Goal: Task Accomplishment & Management: Use online tool/utility

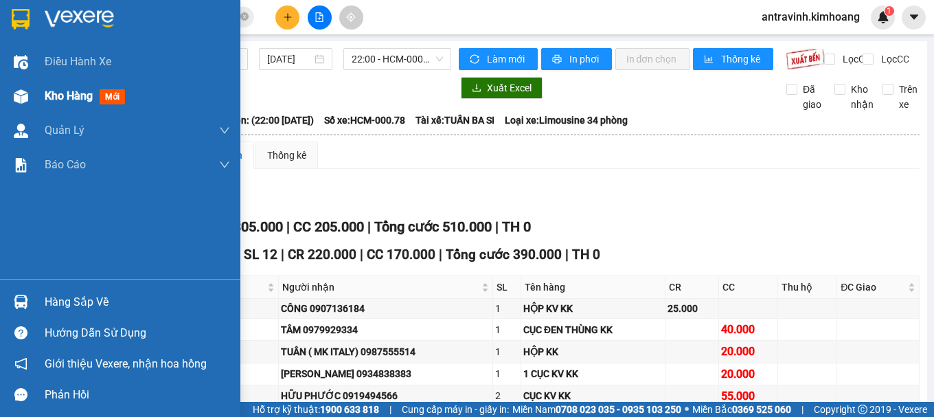
click at [59, 96] on span "Kho hàng" at bounding box center [69, 95] width 48 height 13
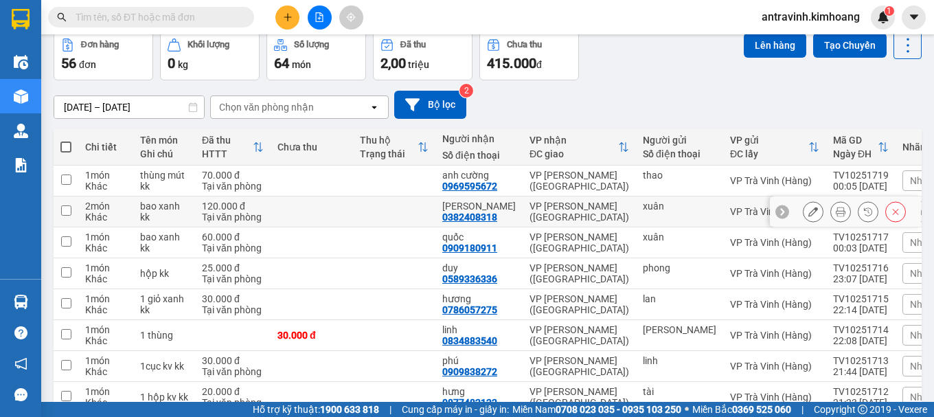
scroll to position [199, 0]
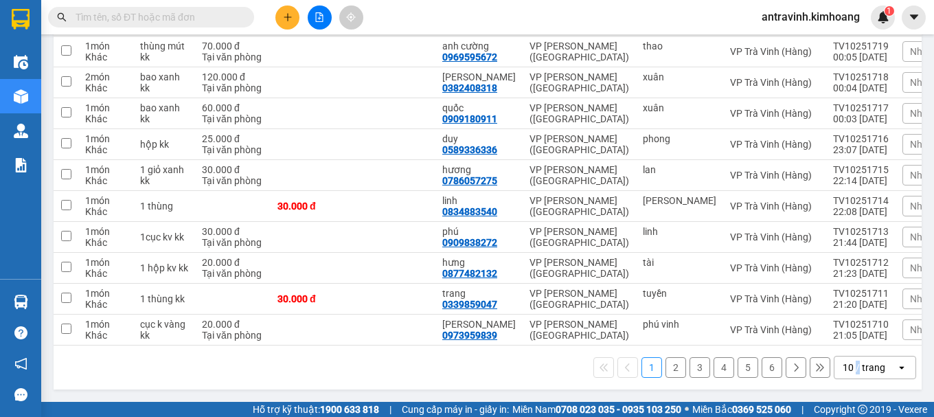
click at [848, 364] on div "10 / trang" at bounding box center [863, 367] width 43 height 14
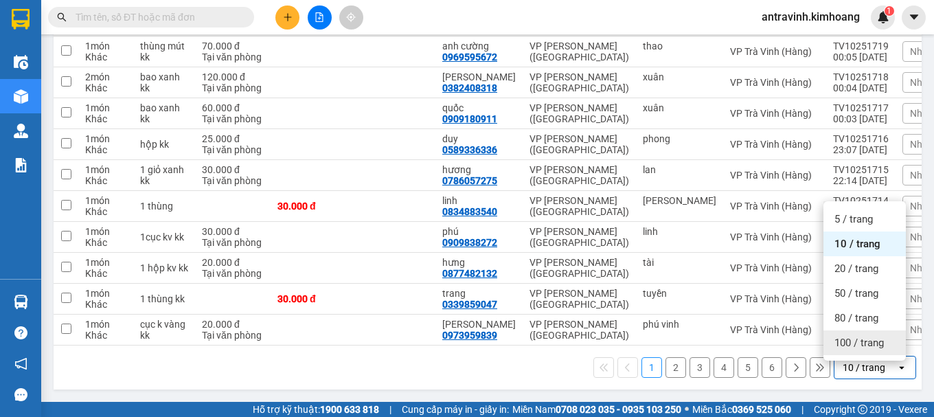
click at [854, 330] on div "100 / trang" at bounding box center [864, 342] width 82 height 25
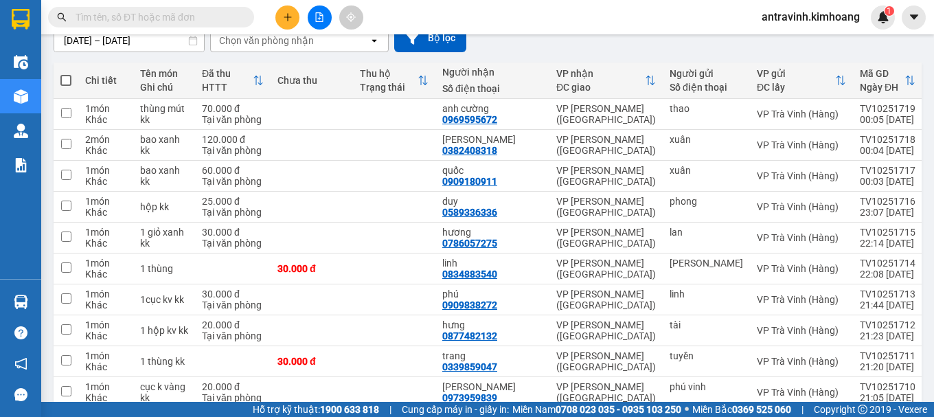
scroll to position [0, 0]
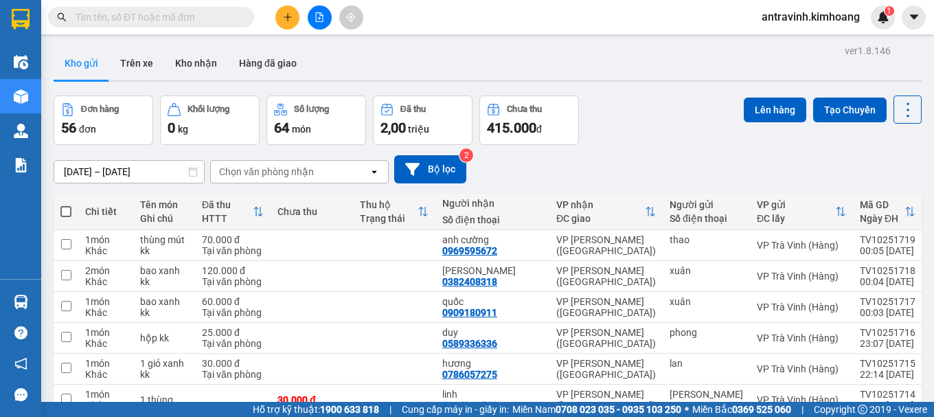
click at [67, 211] on span at bounding box center [65, 211] width 11 height 11
click at [66, 205] on input "checkbox" at bounding box center [66, 205] width 0 height 0
checkbox input "true"
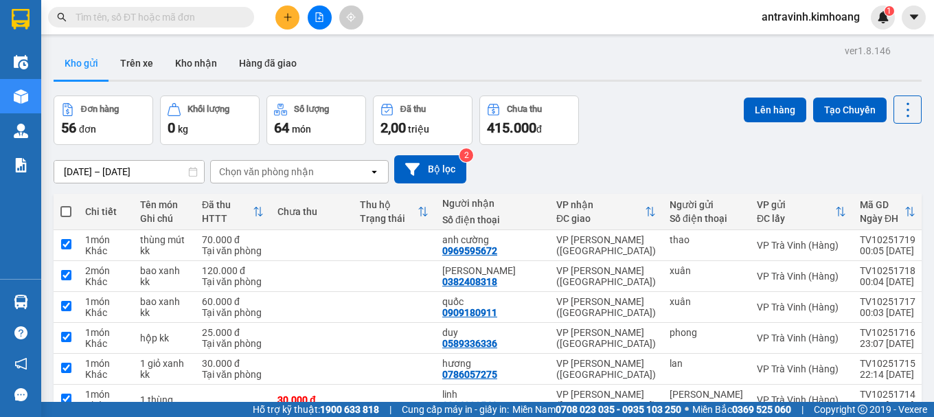
checkbox input "true"
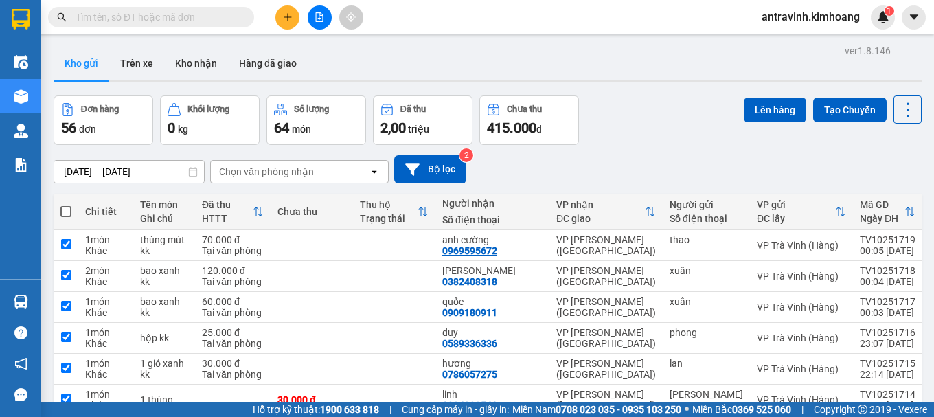
checkbox input "true"
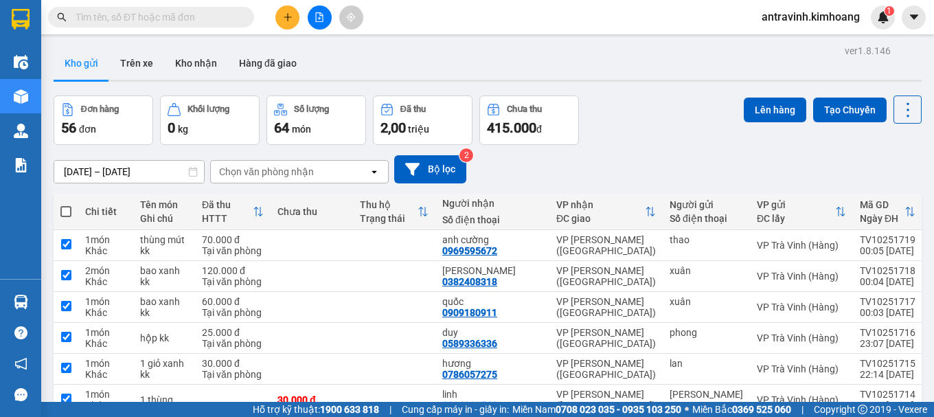
checkbox input "true"
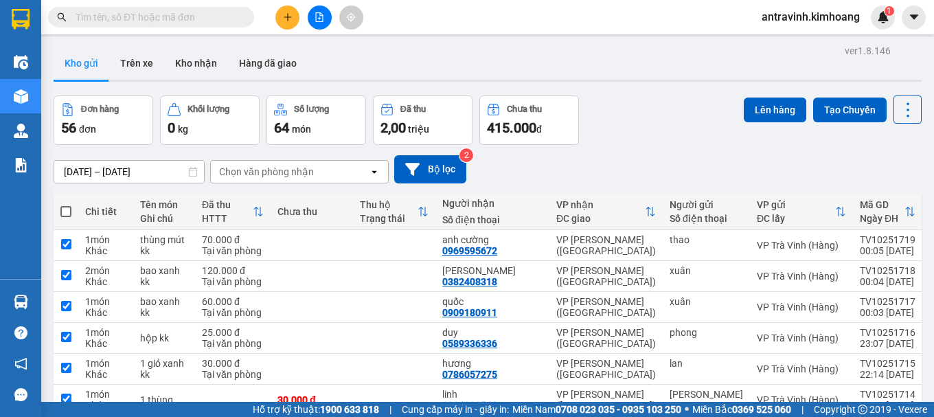
checkbox input "true"
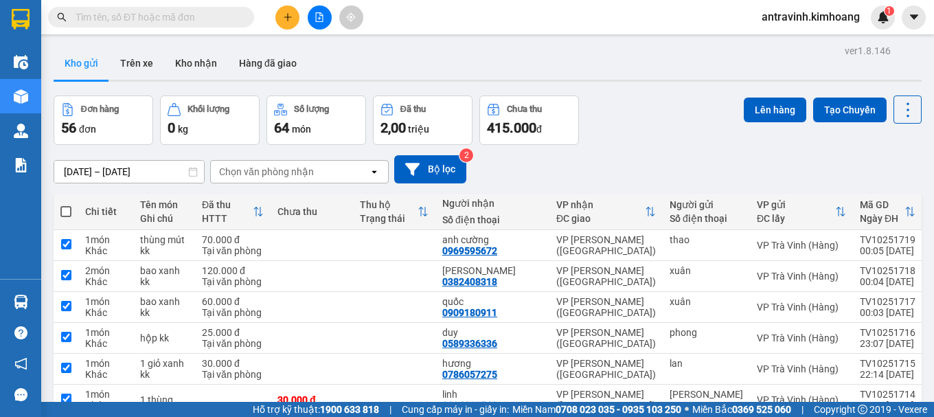
checkbox input "true"
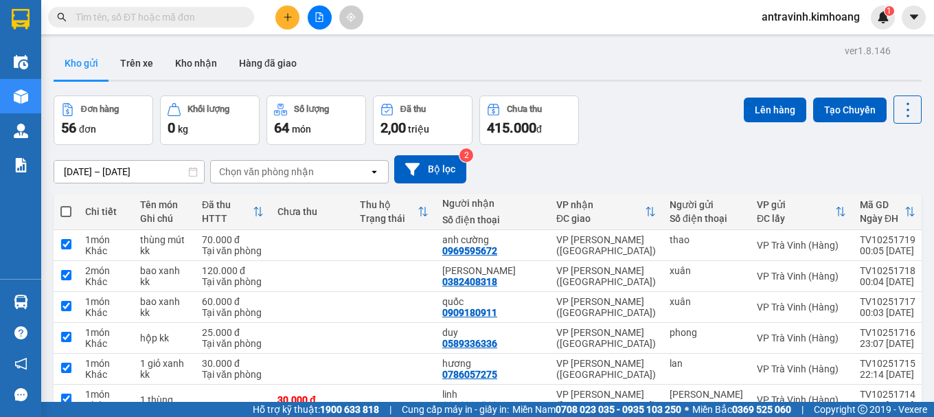
checkbox input "true"
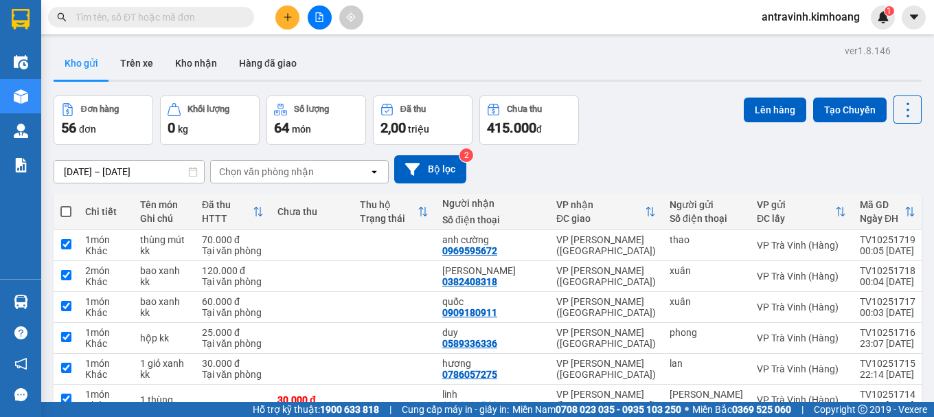
checkbox input "true"
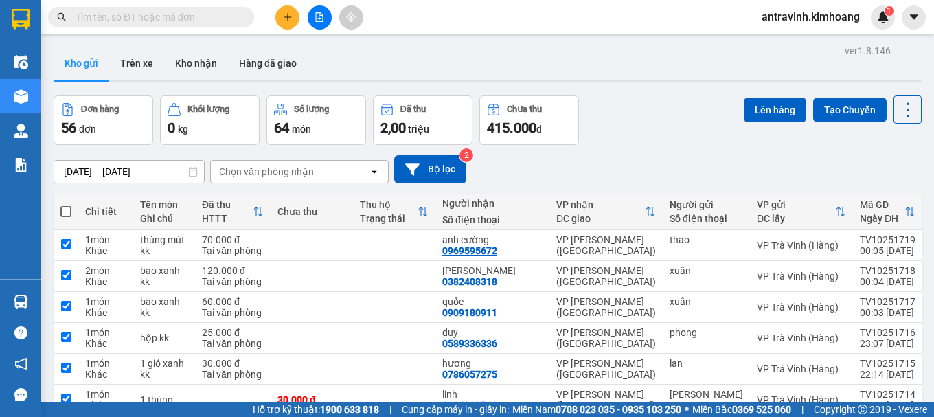
checkbox input "true"
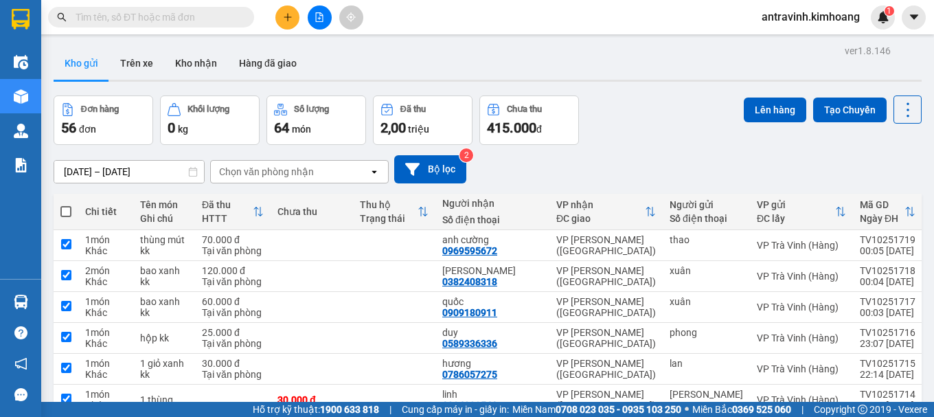
checkbox input "true"
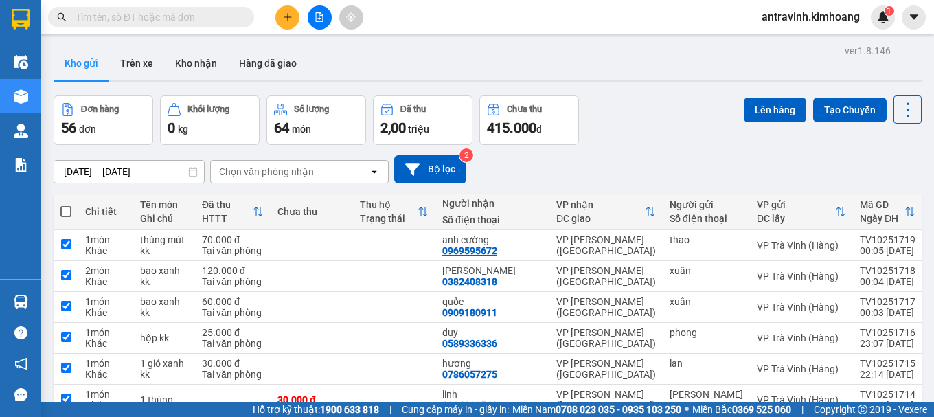
checkbox input "true"
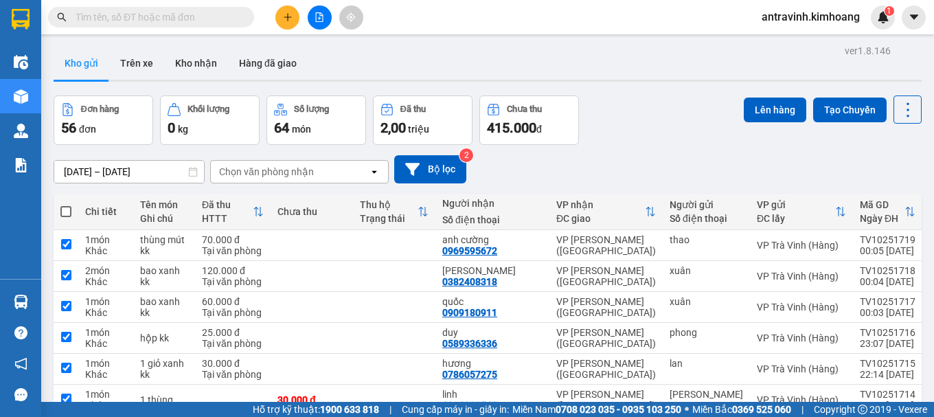
checkbox input "true"
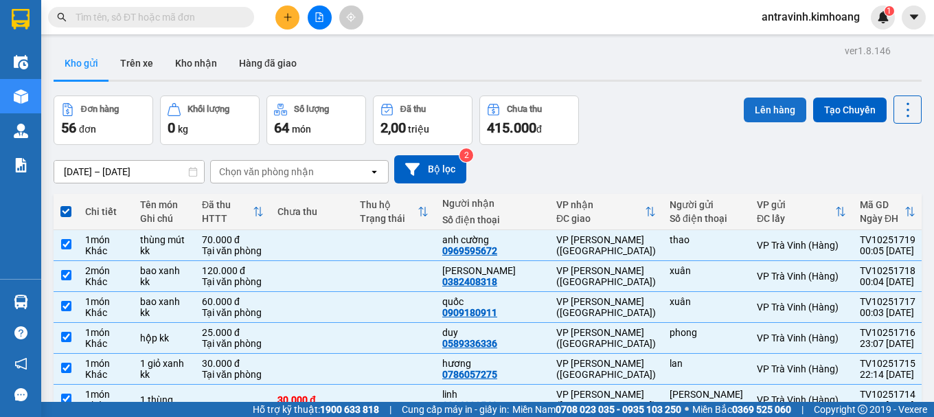
click at [771, 108] on button "Lên hàng" at bounding box center [775, 109] width 62 height 25
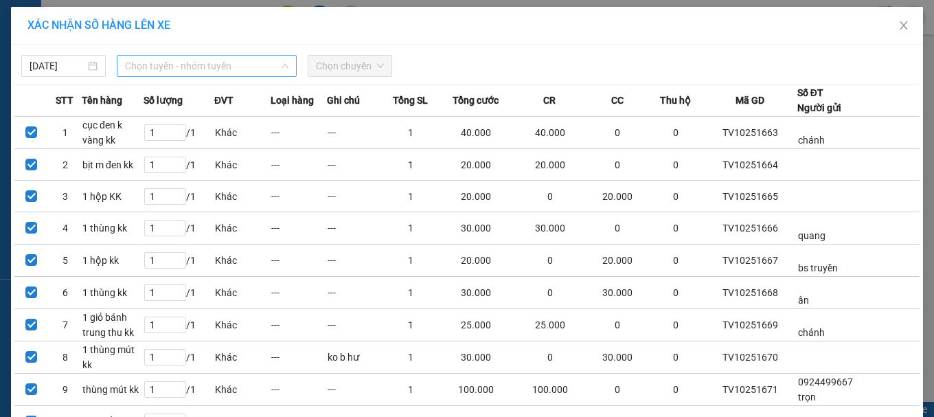
click at [184, 65] on span "Chọn tuyến - nhóm tuyến" at bounding box center [206, 66] width 163 height 21
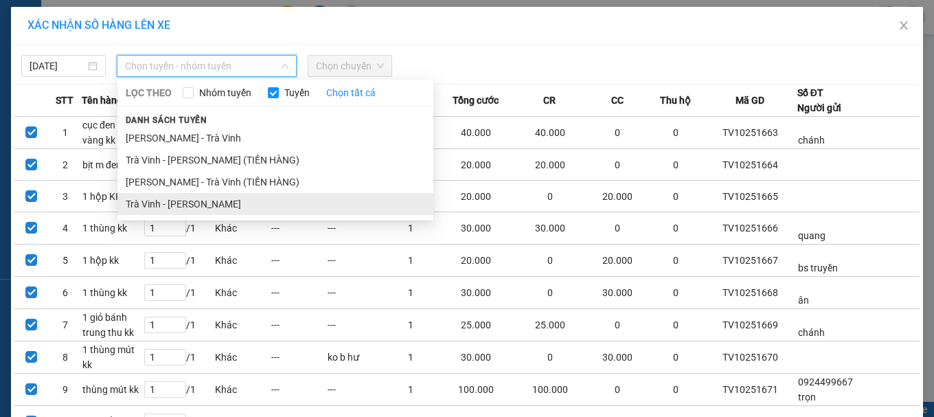
click at [178, 198] on li "Trà Vinh - [PERSON_NAME]" at bounding box center [275, 204] width 316 height 22
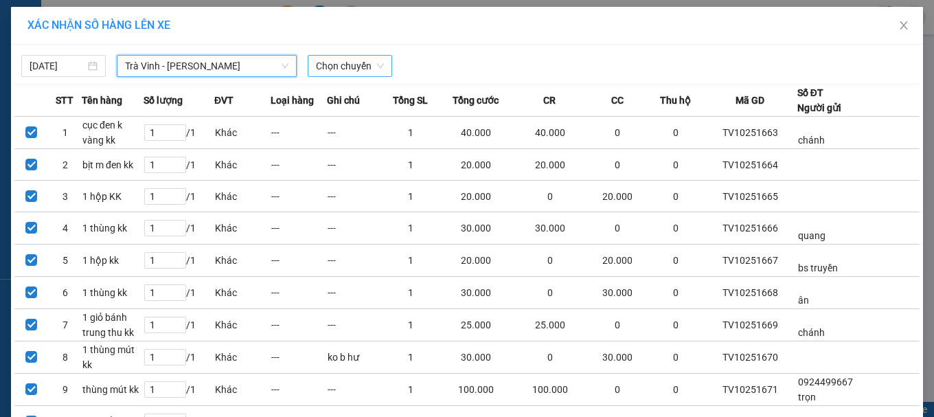
click at [367, 70] on span "Chọn chuyến" at bounding box center [350, 66] width 68 height 21
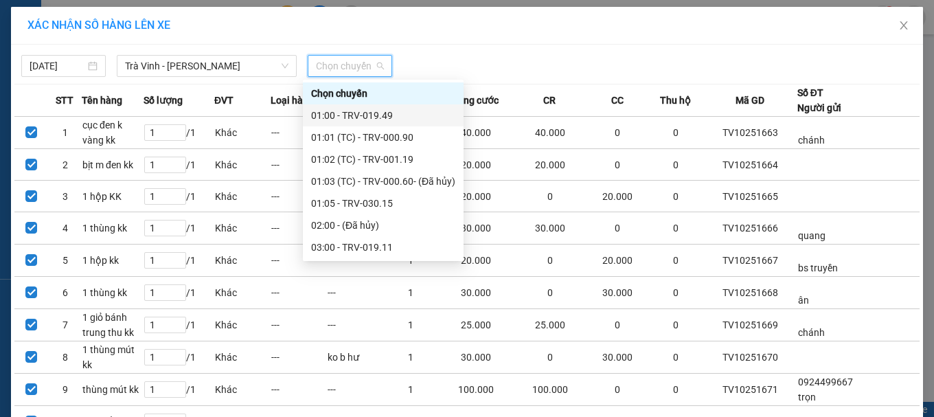
click at [382, 124] on div "01:00 - TRV-019.49" at bounding box center [383, 115] width 161 height 22
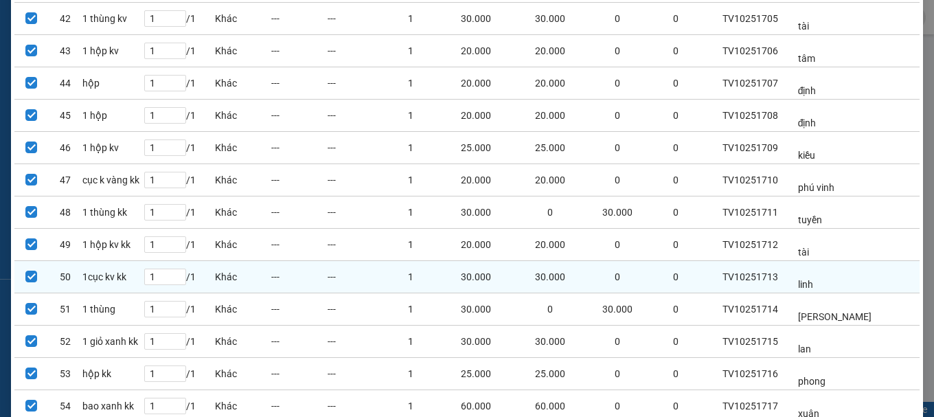
scroll to position [1606, 0]
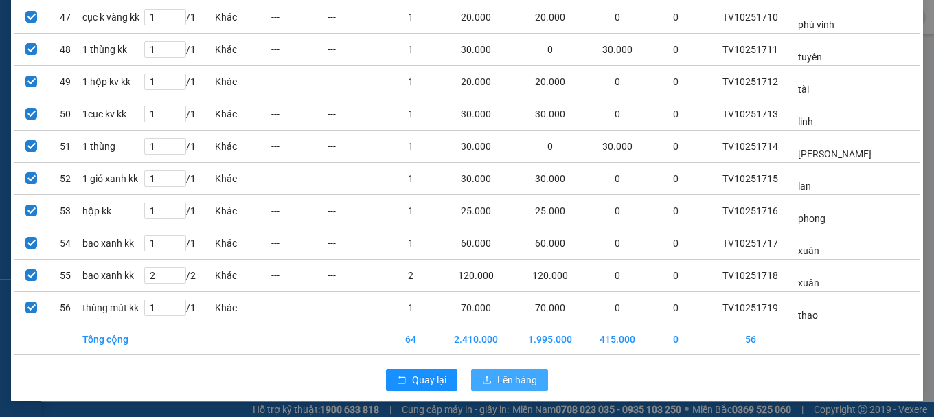
click at [525, 369] on button "Lên hàng" at bounding box center [509, 380] width 77 height 22
